Goal: Information Seeking & Learning: Learn about a topic

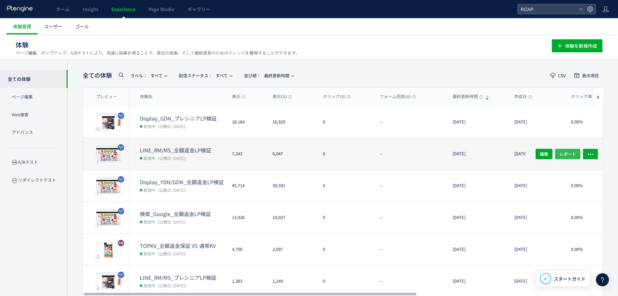
click at [560, 153] on span "レポート" at bounding box center [568, 153] width 17 height 10
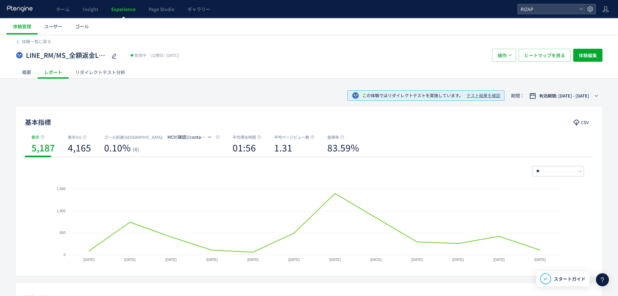
click at [86, 73] on div "リダイレクトテスト分析" at bounding box center [100, 72] width 63 height 13
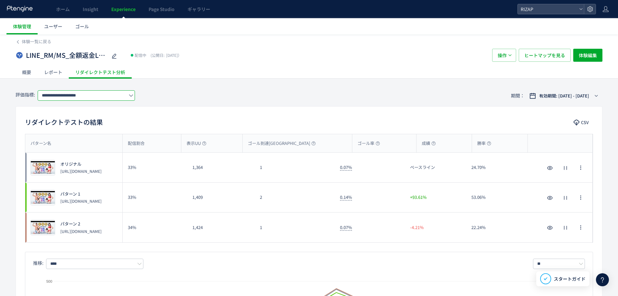
click at [96, 96] on input "**********" at bounding box center [86, 95] width 97 height 10
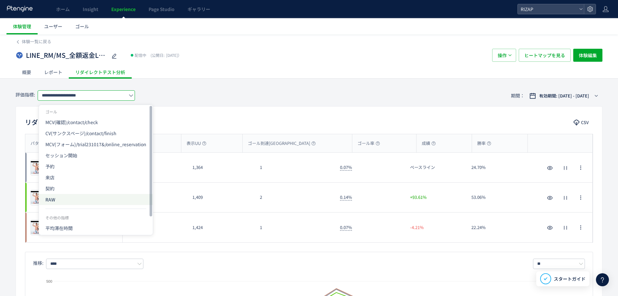
click at [81, 196] on span "RAW" at bounding box center [95, 199] width 101 height 11
type input "***"
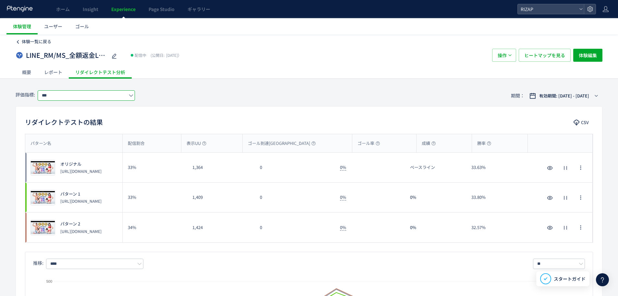
click at [24, 42] on span "体験一覧に戻る" at bounding box center [37, 41] width 30 height 6
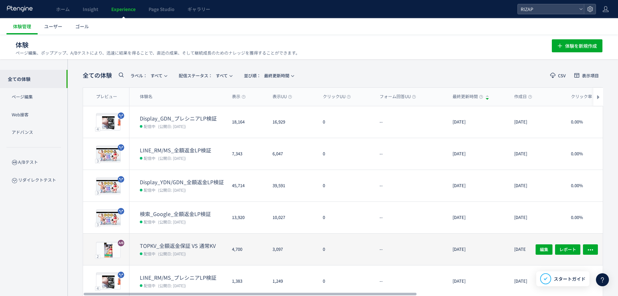
click at [194, 244] on dt "TOPKV_全額返金保証 VS 通常KV" at bounding box center [183, 245] width 87 height 7
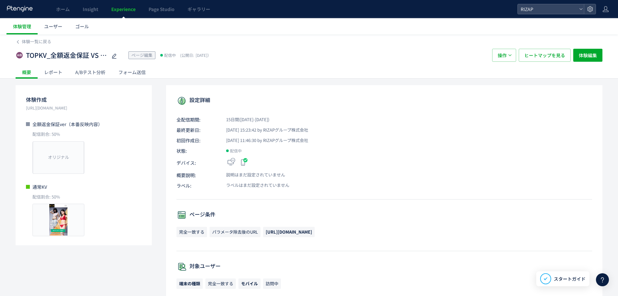
click at [81, 76] on div "A/Bテスト分析" at bounding box center [90, 72] width 43 height 13
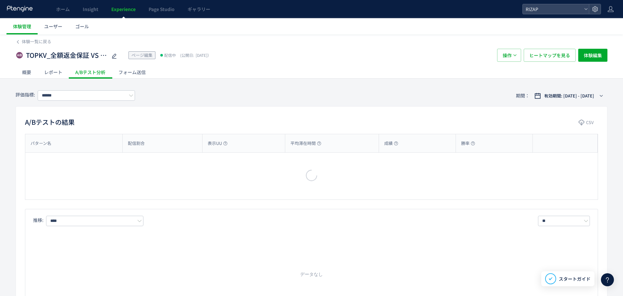
type input "**********"
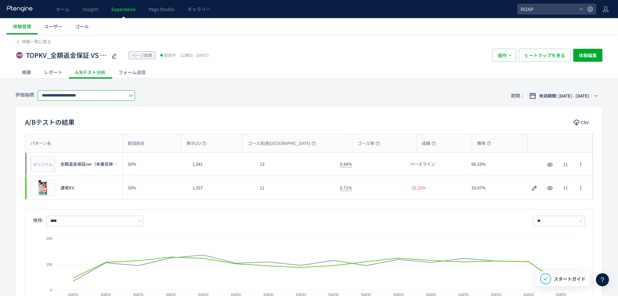
click at [95, 100] on input "**********" at bounding box center [86, 95] width 97 height 10
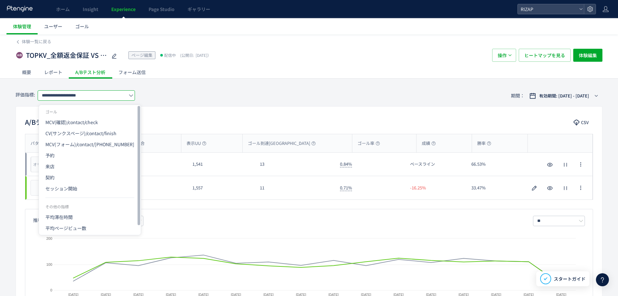
click at [31, 105] on div "**********" at bounding box center [309, 95] width 587 height 21
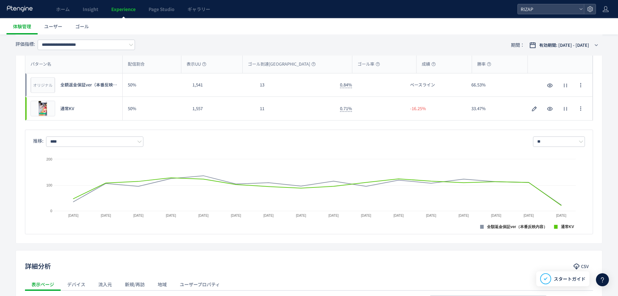
scroll to position [87, 0]
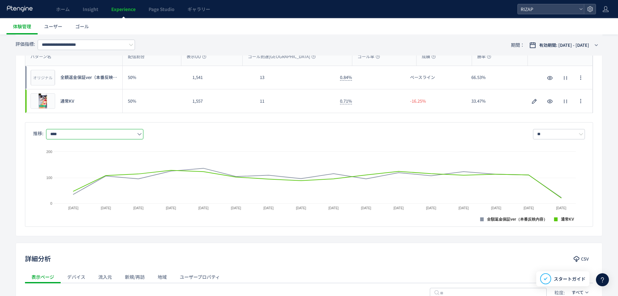
click at [62, 134] on input "****" at bounding box center [94, 134] width 97 height 10
click at [20, 146] on div "パターン名 配信割合 表示UU ゴール到達UU ゴール率 成績 勝率 パターン名 オリジナル プレビュー 全額返金保証ver（本番反映内容） 50% 1,54…" at bounding box center [309, 137] width 587 height 180
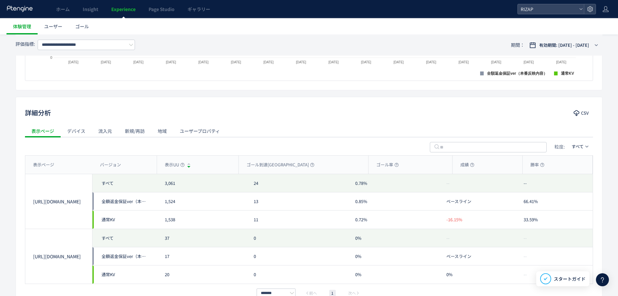
scroll to position [260, 0]
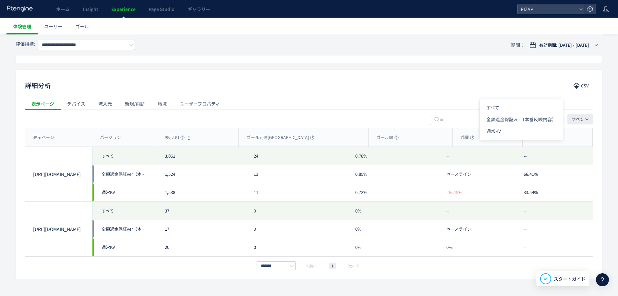
click at [583, 120] on span "すべて" at bounding box center [578, 119] width 12 height 6
click at [583, 119] on span "すべて" at bounding box center [578, 119] width 12 height 6
click at [195, 108] on div "ユーザープロパティ" at bounding box center [199, 103] width 53 height 13
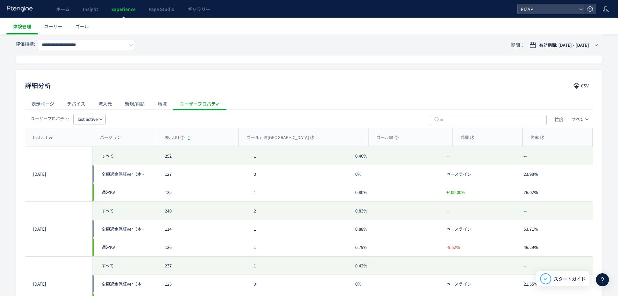
click at [99, 118] on button "last active" at bounding box center [89, 119] width 32 height 10
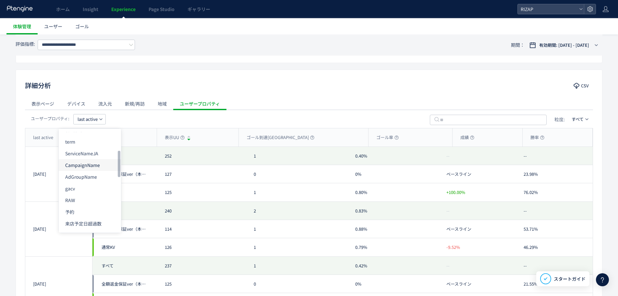
scroll to position [87, 0]
click at [88, 182] on li "RAW" at bounding box center [90, 180] width 62 height 12
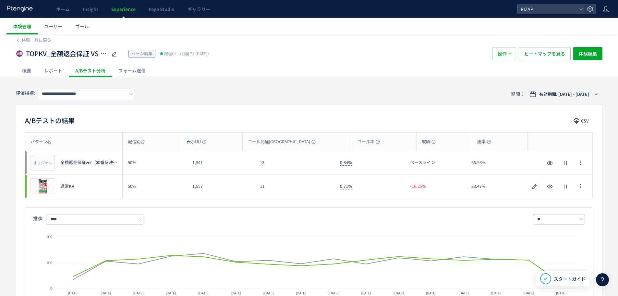
scroll to position [0, 0]
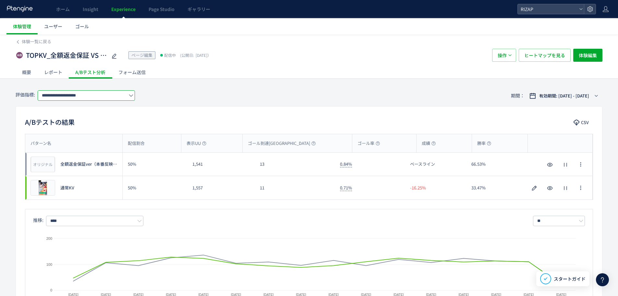
click at [117, 93] on input "**********" at bounding box center [86, 95] width 97 height 10
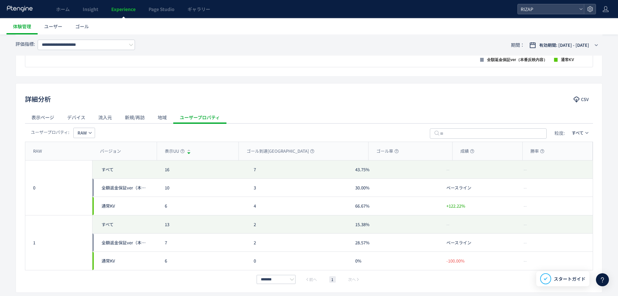
scroll to position [260, 0]
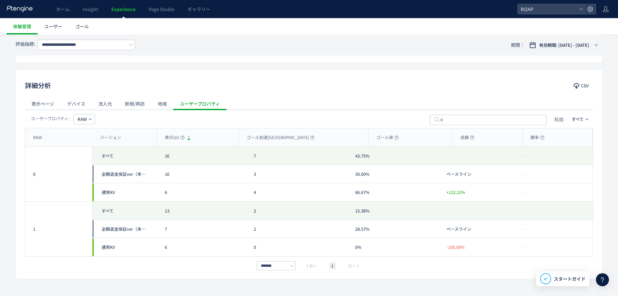
click at [41, 106] on div "表示ページ" at bounding box center [43, 103] width 36 height 13
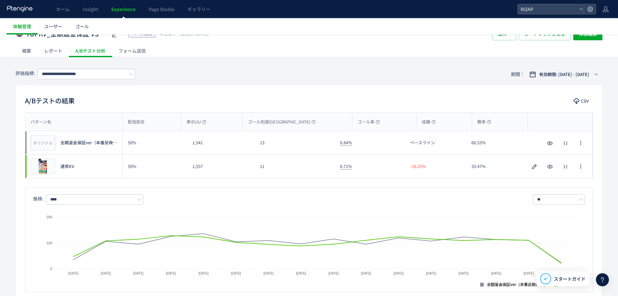
scroll to position [0, 0]
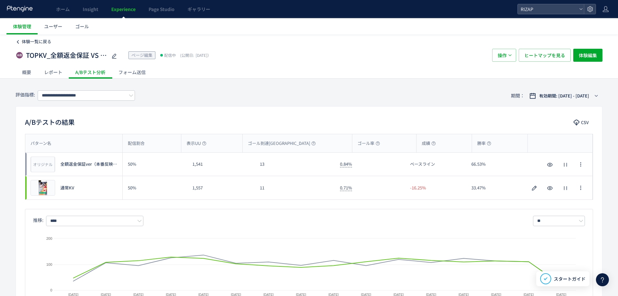
click at [26, 41] on span "体験一覧に戻る" at bounding box center [37, 41] width 30 height 6
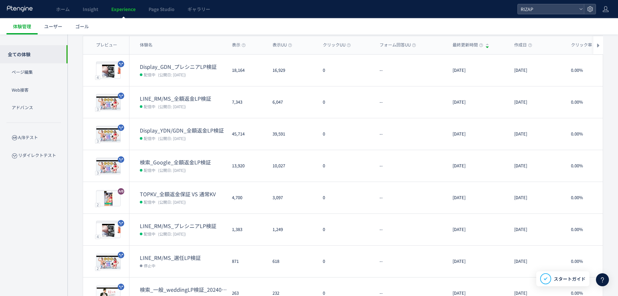
scroll to position [43, 0]
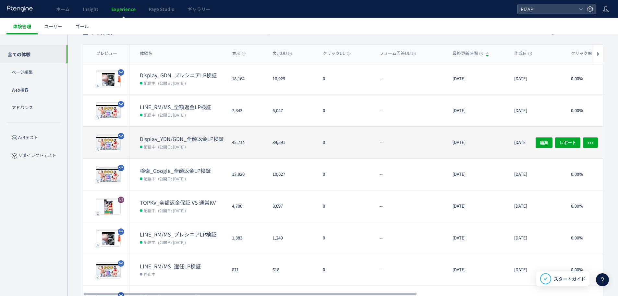
click at [189, 136] on dt "Display_YDN/GDN_全額返金LP検証" at bounding box center [183, 138] width 87 height 7
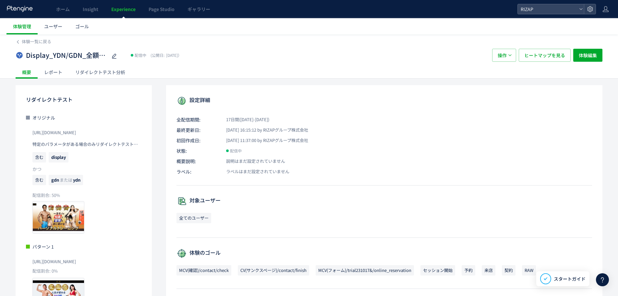
click at [98, 70] on div "リダイレクトテスト分析" at bounding box center [100, 72] width 63 height 13
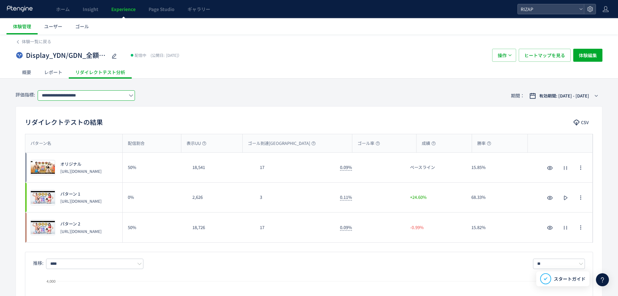
click at [99, 95] on input "**********" at bounding box center [86, 95] width 97 height 10
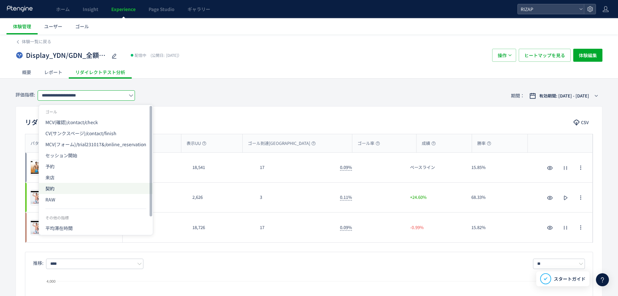
click at [67, 198] on span "RAW" at bounding box center [95, 199] width 101 height 11
type input "***"
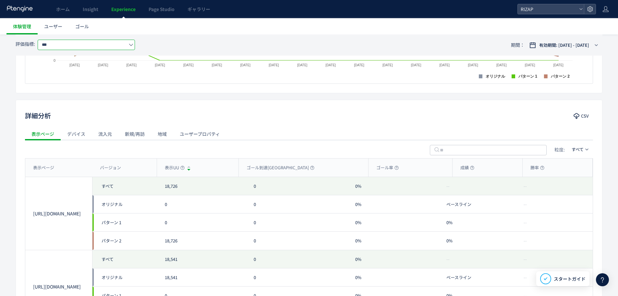
scroll to position [281, 0]
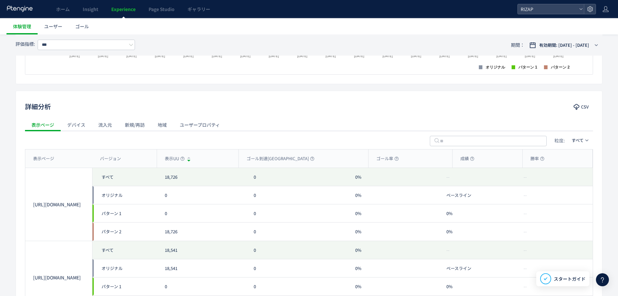
click at [206, 126] on div "ユーザープロパティ" at bounding box center [199, 124] width 53 height 13
click at [102, 144] on button "last active" at bounding box center [89, 140] width 32 height 10
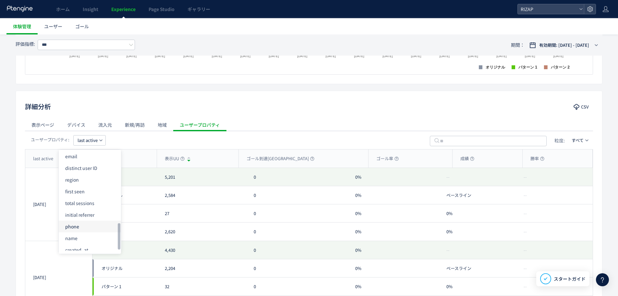
scroll to position [265, 0]
click at [96, 166] on li "distinct user ID" at bounding box center [90, 163] width 62 height 12
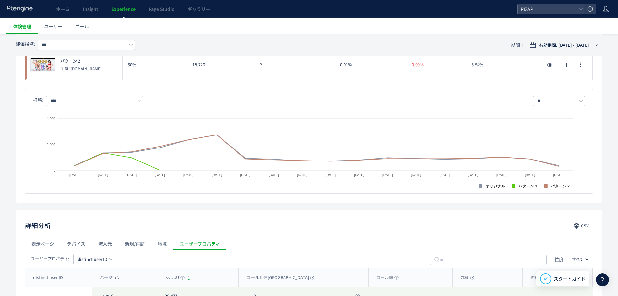
scroll to position [238, 0]
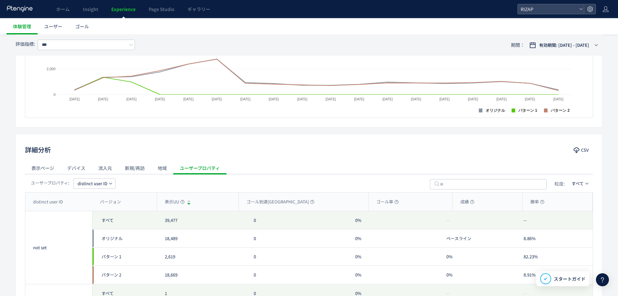
click at [92, 182] on span "distinct user ID" at bounding box center [93, 183] width 30 height 10
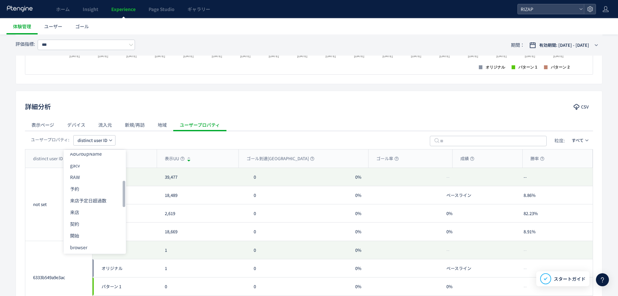
scroll to position [92, 0]
click at [104, 196] on li "RAW" at bounding box center [95, 196] width 62 height 12
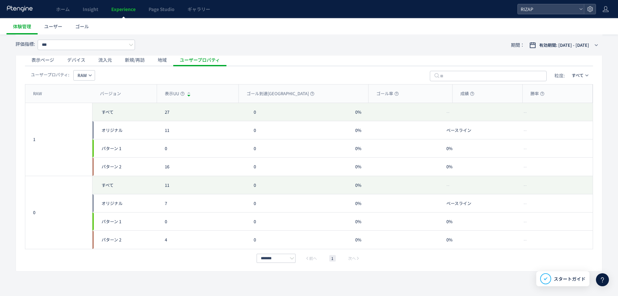
scroll to position [303, 0]
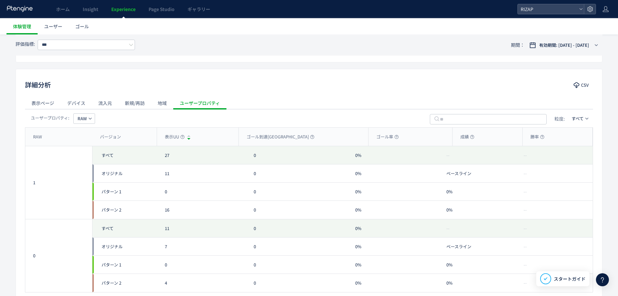
click at [81, 119] on span "RAW" at bounding box center [82, 118] width 9 height 10
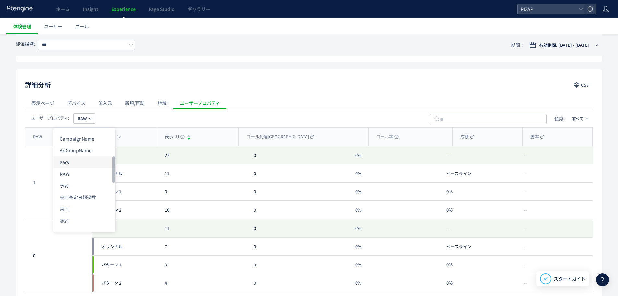
click at [89, 164] on li "gacv" at bounding box center [84, 162] width 62 height 12
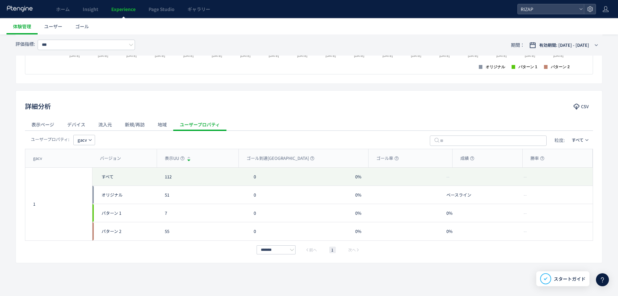
scroll to position [282, 0]
click at [82, 141] on span "gacv" at bounding box center [82, 140] width 9 height 10
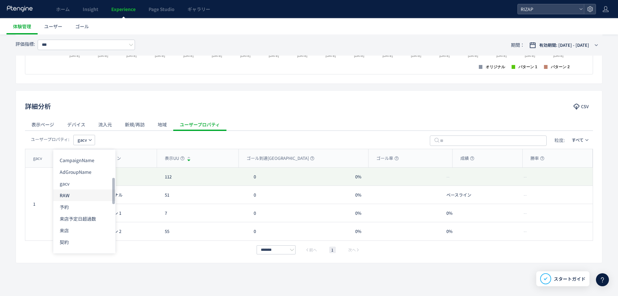
click at [86, 198] on li "RAW" at bounding box center [84, 195] width 62 height 12
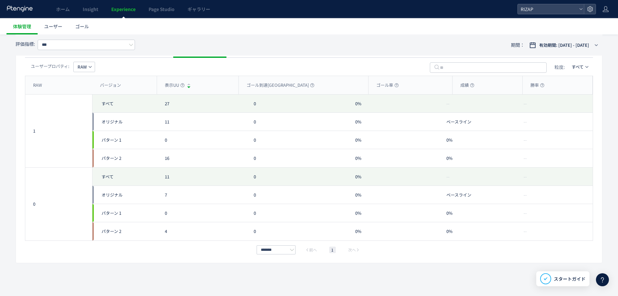
scroll to position [268, 0]
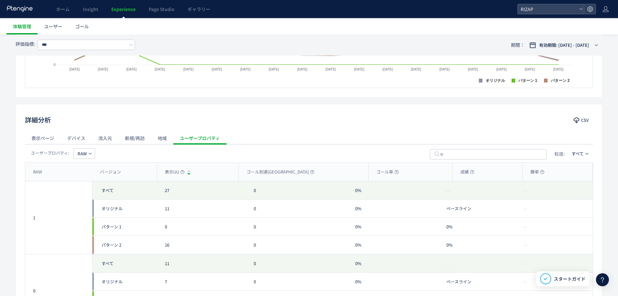
click at [159, 139] on div "地域" at bounding box center [162, 137] width 22 height 13
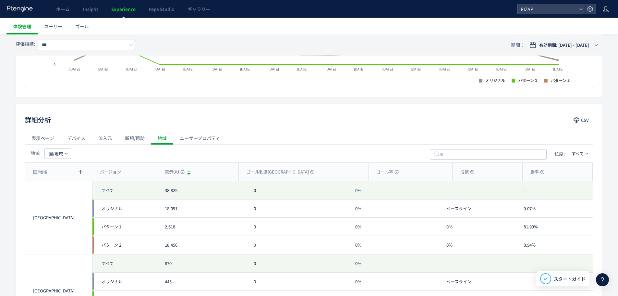
click at [31, 142] on div "表示ページ" at bounding box center [43, 137] width 36 height 13
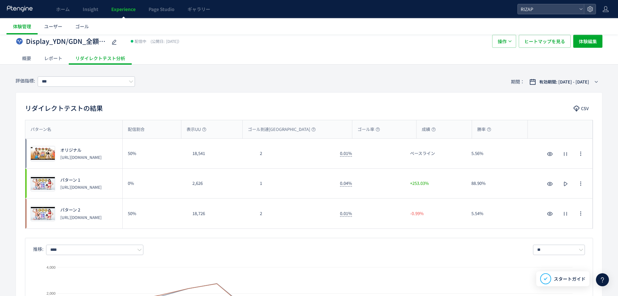
scroll to position [0, 0]
